Goal: Information Seeking & Learning: Learn about a topic

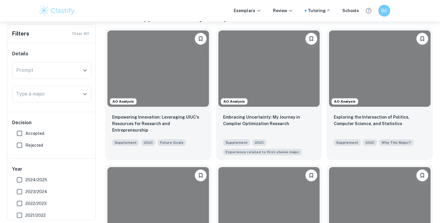
scroll to position [129, 0]
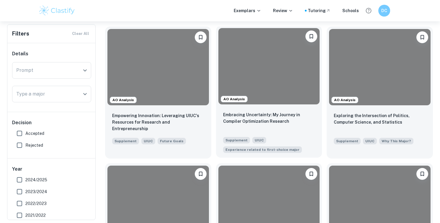
click at [242, 81] on div at bounding box center [270, 66] width 102 height 76
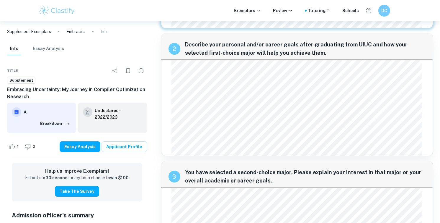
scroll to position [150, 0]
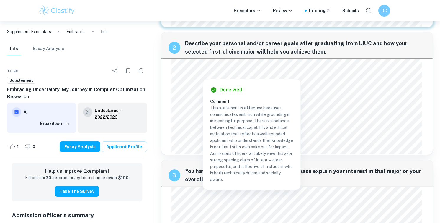
click at [188, 72] on div at bounding box center [203, 72] width 58 height 9
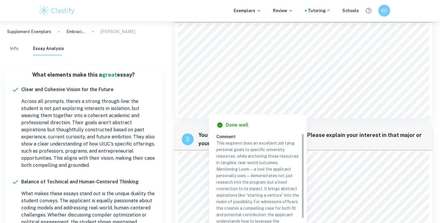
scroll to position [187, 0]
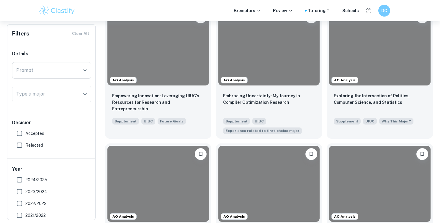
scroll to position [408, 0]
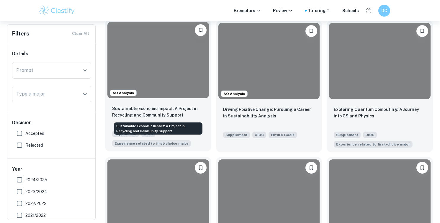
click at [175, 119] on div "Sustainable Economic Impact: A Project in Recycling and Community Support" at bounding box center [158, 126] width 90 height 17
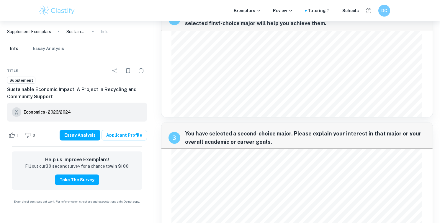
scroll to position [152, 0]
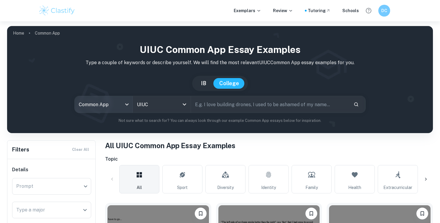
click at [115, 104] on body "We value your privacy We use cookies to enhance your browsing experience, serve…" at bounding box center [220, 132] width 440 height 223
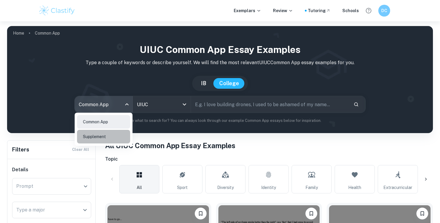
click at [113, 136] on li "Supplement" at bounding box center [103, 137] width 53 height 14
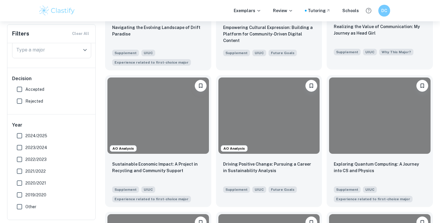
scroll to position [354, 0]
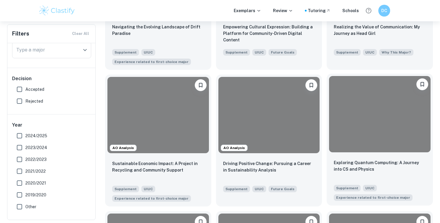
click at [361, 144] on div at bounding box center [380, 114] width 102 height 76
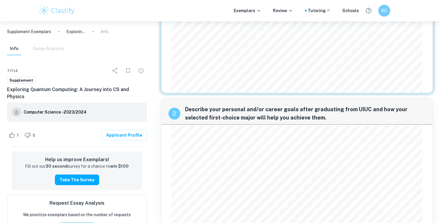
scroll to position [89, 0]
